Goal: Complete application form: Complete application form

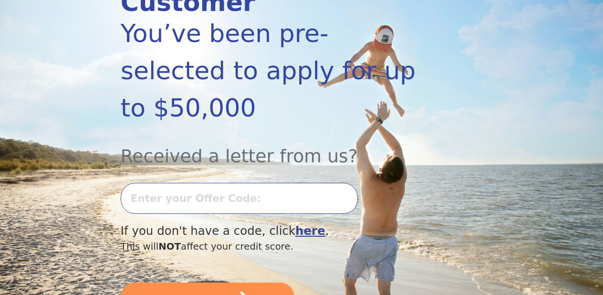
scroll to position [166, 0]
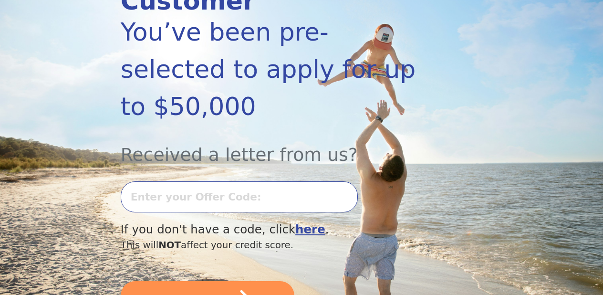
click at [198, 181] on input "text" at bounding box center [239, 196] width 237 height 31
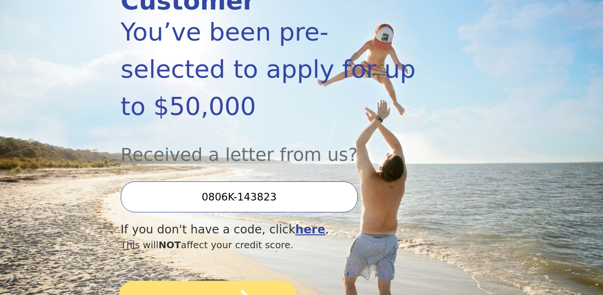
type input "0806K-143823"
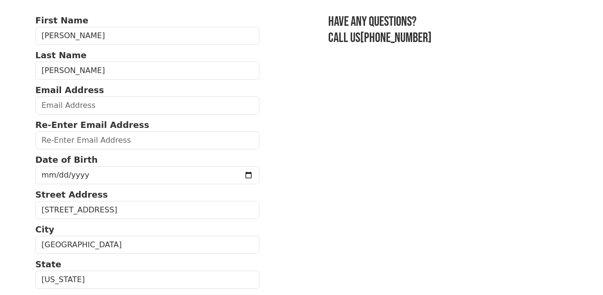
scroll to position [82, 0]
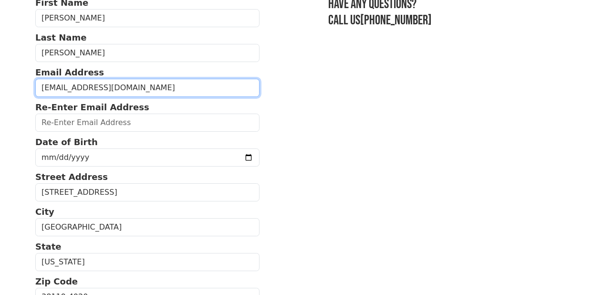
type input "[EMAIL_ADDRESS][DOMAIN_NAME]"
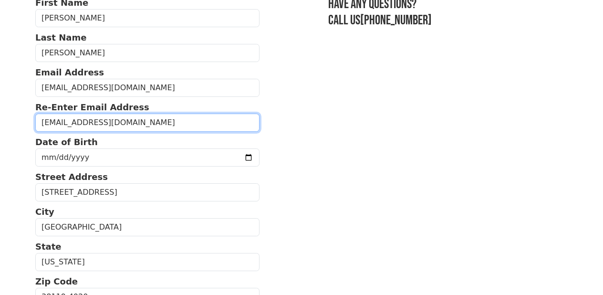
type input "[EMAIL_ADDRESS][DOMAIN_NAME]"
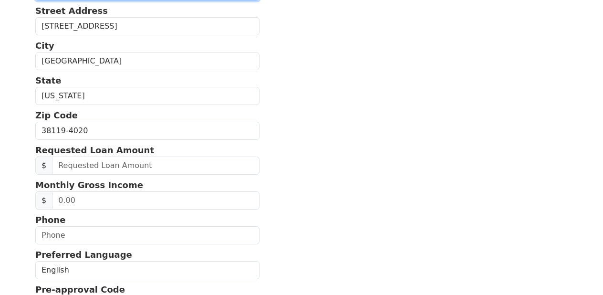
scroll to position [254, 0]
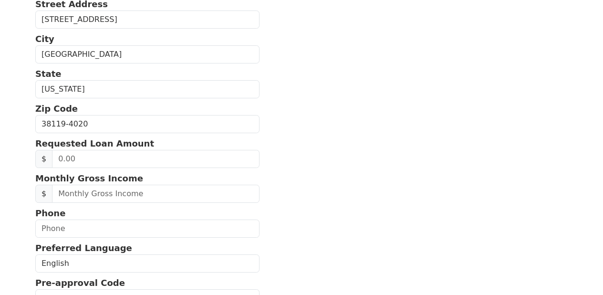
type input "0030-07-10"
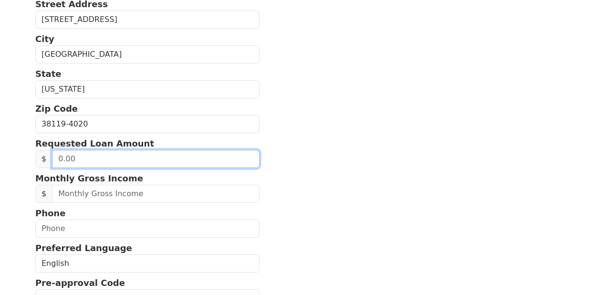
click at [73, 158] on input "text" at bounding box center [155, 159] width 207 height 18
type input "30,000.00"
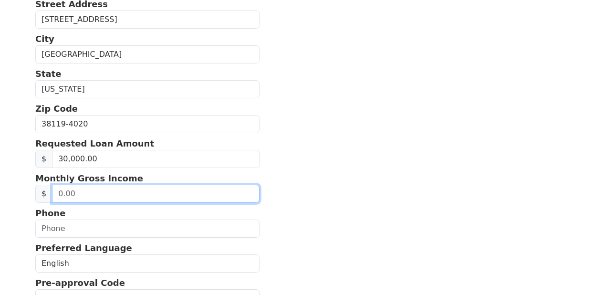
click at [78, 199] on input "text" at bounding box center [155, 194] width 207 height 18
type input "5,000.00"
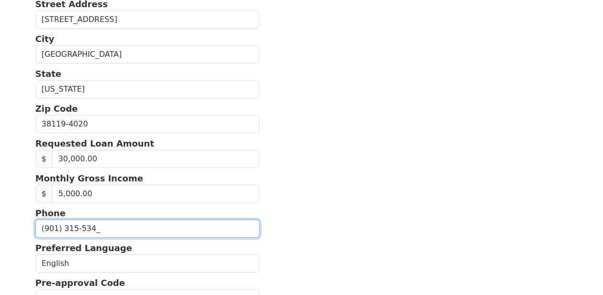
type input "(901) 315-5341"
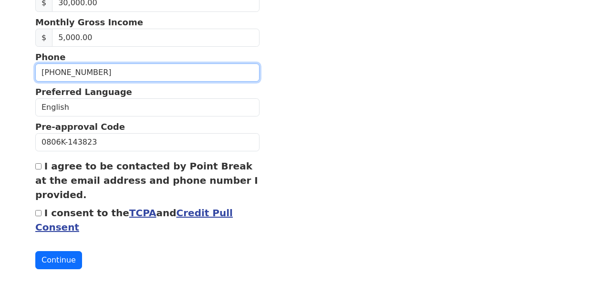
scroll to position [410, 0]
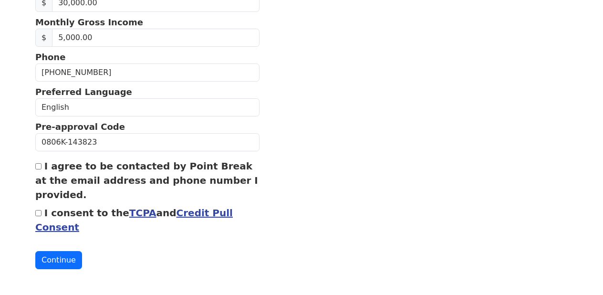
click at [39, 169] on input "I agree to be contacted by Point Break at the email address and phone number I …" at bounding box center [38, 166] width 6 height 6
checkbox input "true"
click at [62, 264] on button "Continue" at bounding box center [58, 260] width 47 height 18
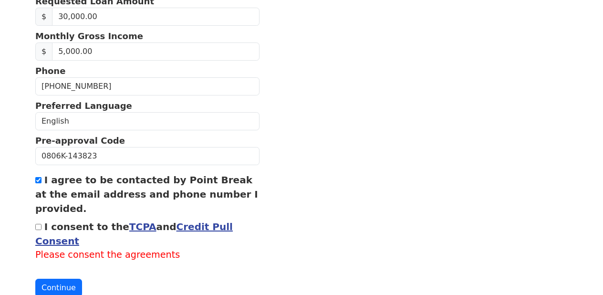
click at [39, 228] on input "I consent to the TCPA and Credit Pull Consent" at bounding box center [38, 227] width 6 height 6
checkbox input "true"
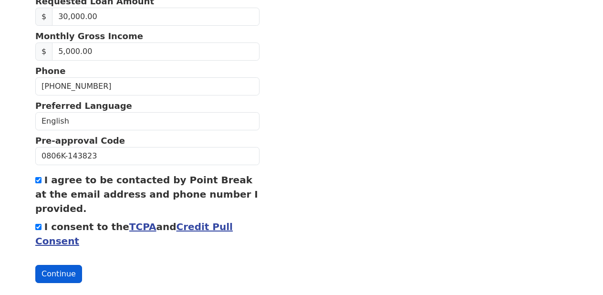
click at [65, 274] on button "Continue" at bounding box center [58, 274] width 47 height 18
click at [63, 280] on button "Continue" at bounding box center [58, 274] width 47 height 18
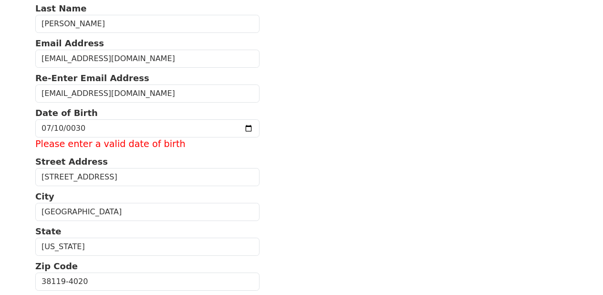
scroll to position [117, 0]
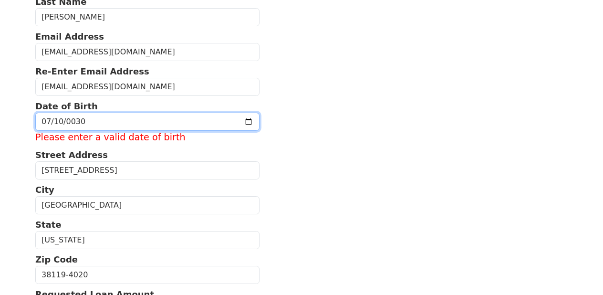
click at [102, 125] on input "0030-07-10" at bounding box center [147, 122] width 224 height 18
click at [49, 124] on input "0030-01-10" at bounding box center [147, 122] width 224 height 18
type input "0083-07-10"
click at [75, 118] on input "0083-07-10" at bounding box center [147, 122] width 224 height 18
click at [66, 123] on input "0083-07-10" at bounding box center [147, 122] width 224 height 18
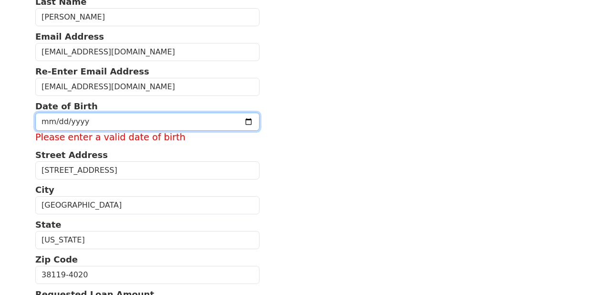
click at [81, 121] on input "date" at bounding box center [147, 122] width 224 height 18
type input "0001-07-10"
click at [74, 126] on input "0009-07-10" at bounding box center [147, 122] width 224 height 18
click at [72, 127] on input "0009-07-10" at bounding box center [147, 122] width 224 height 18
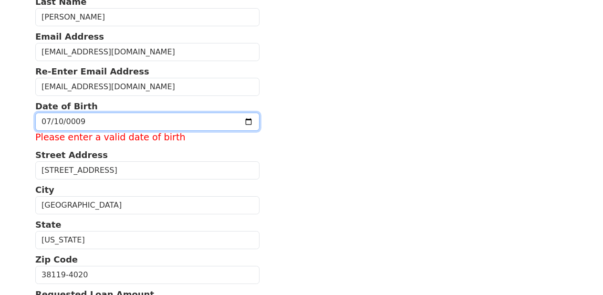
click at [87, 124] on input "0009-07-10" at bounding box center [147, 122] width 224 height 18
click at [90, 119] on input "0009-07-10" at bounding box center [147, 122] width 224 height 18
type input "0009-01-10"
type input "0083-07-01"
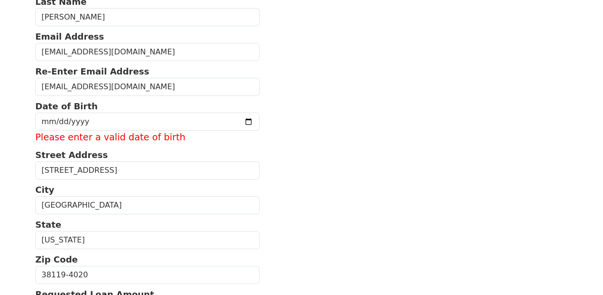
click at [116, 140] on label "Please enter a valid date of birth" at bounding box center [147, 138] width 224 height 14
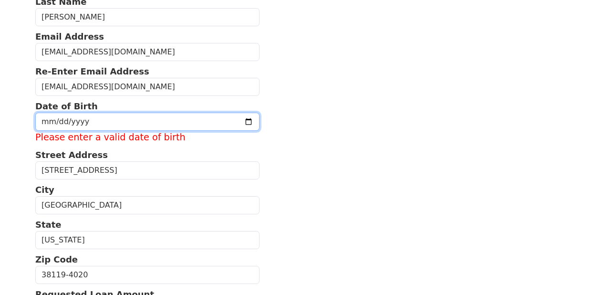
click at [68, 124] on input "date" at bounding box center [147, 122] width 224 height 18
type input "1983-07-10"
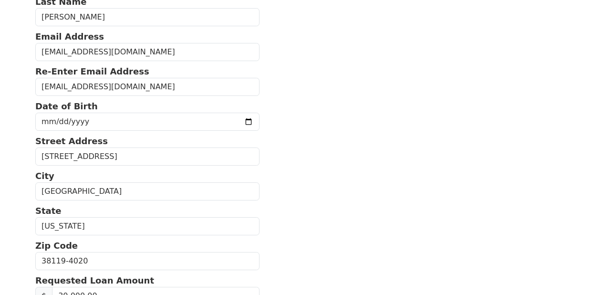
click at [313, 120] on section "First Name Tiffany Last Name Taylor Email Address tiftay24@gmail.com Re-Enter E…" at bounding box center [301, 260] width 532 height 601
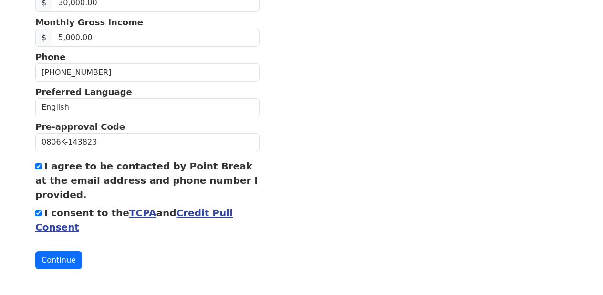
scroll to position [410, 0]
click at [65, 263] on button "Continue" at bounding box center [58, 260] width 47 height 18
